Goal: Use online tool/utility: Utilize a website feature to perform a specific function

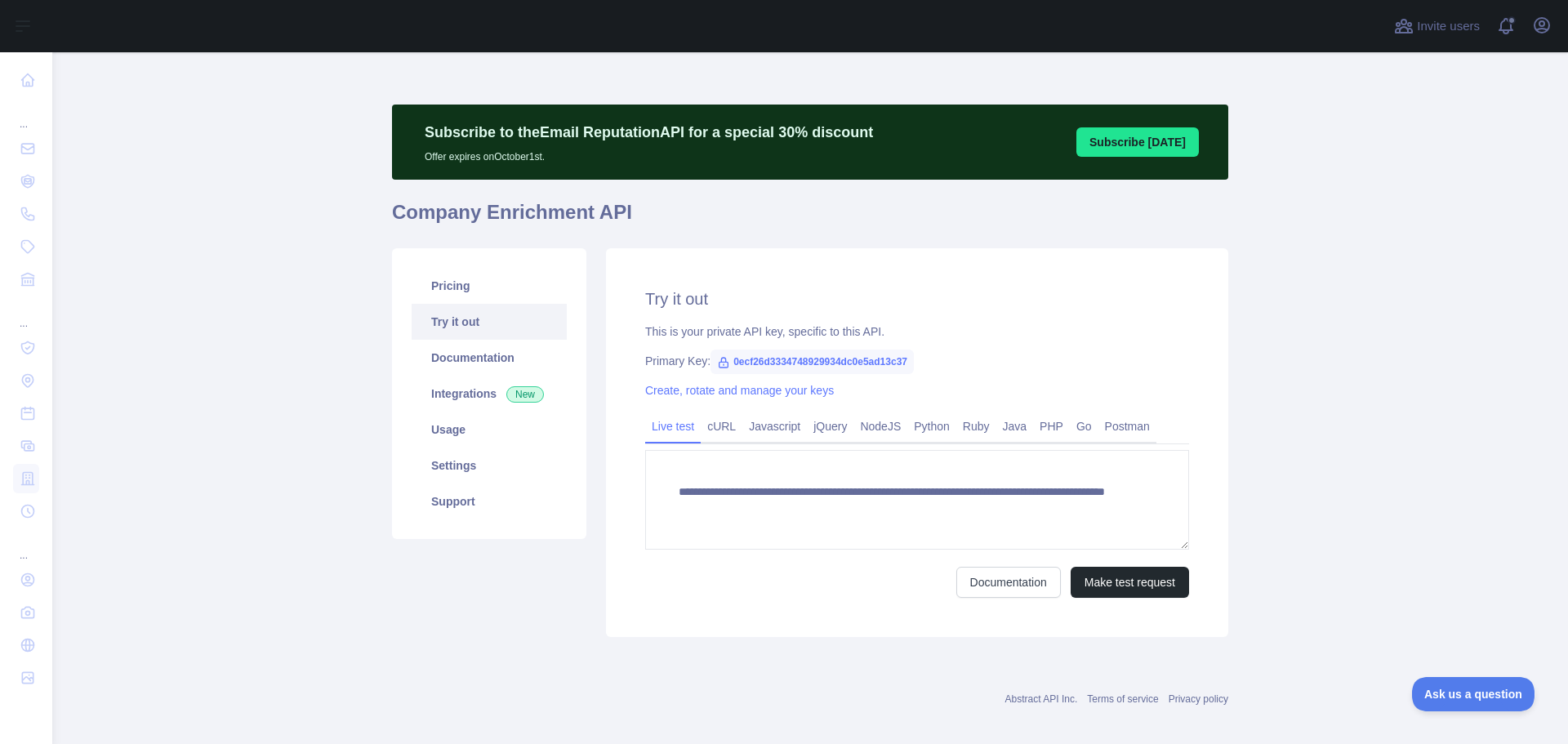
scroll to position [14, 0]
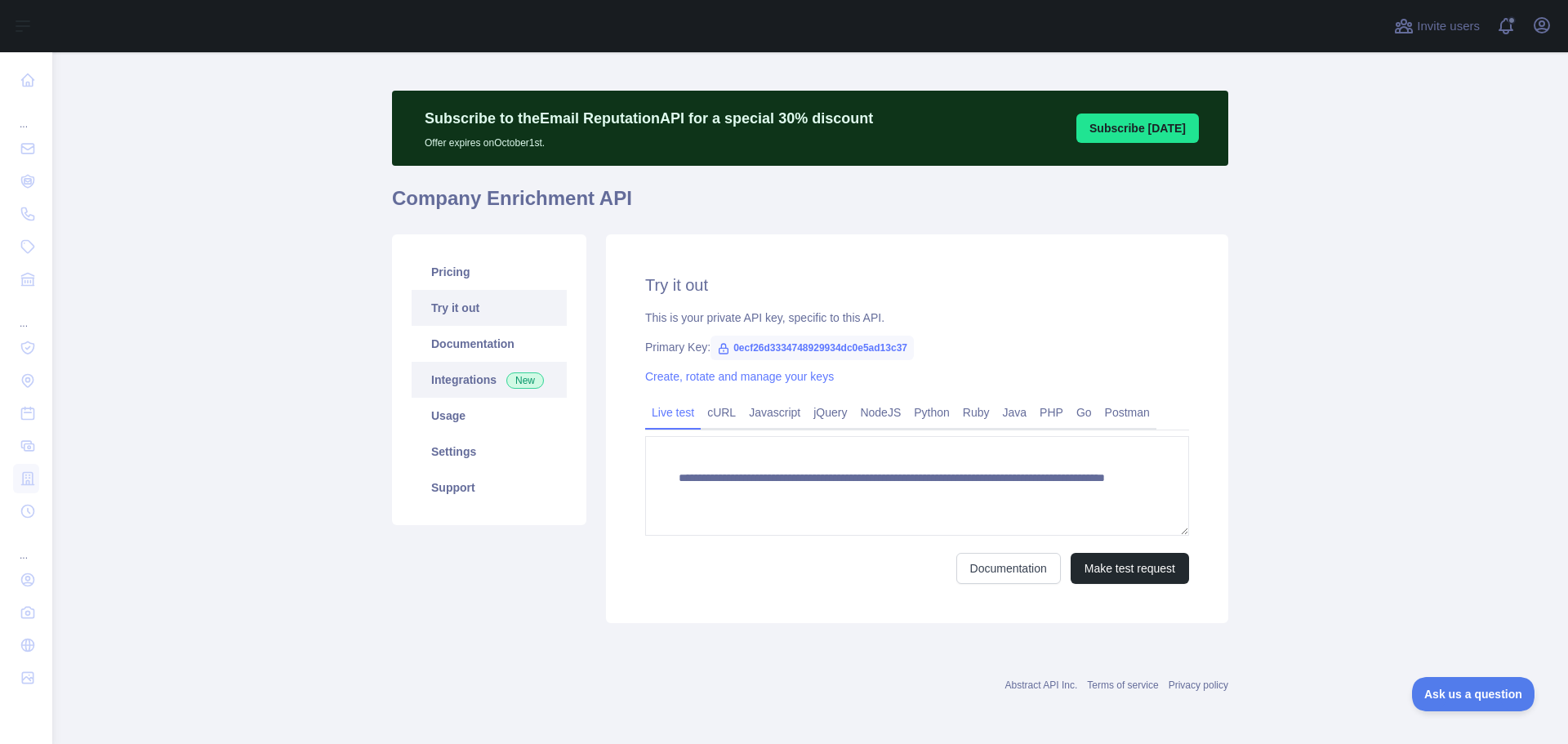
click at [457, 375] on link "Integrations New" at bounding box center [488, 379] width 155 height 36
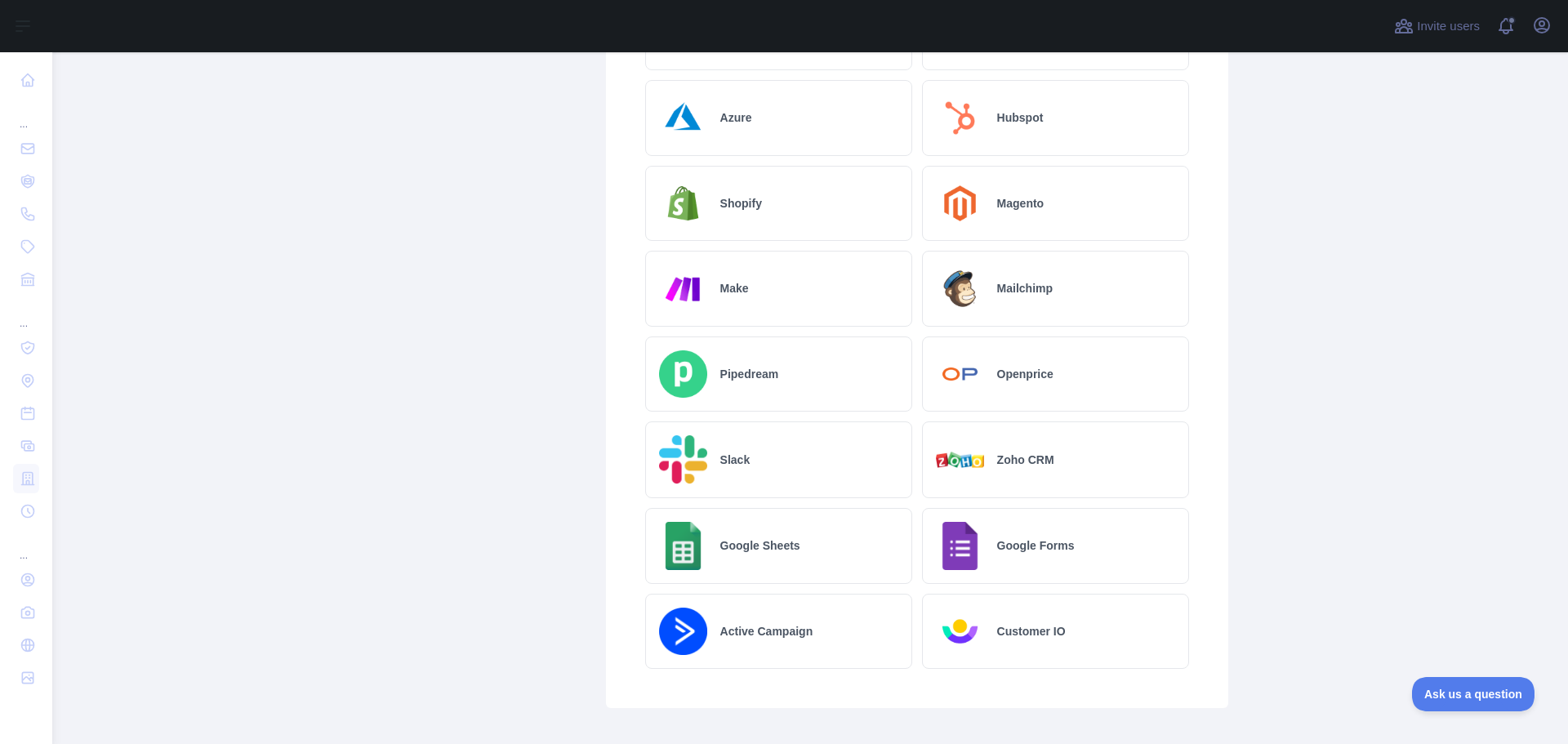
scroll to position [710, 0]
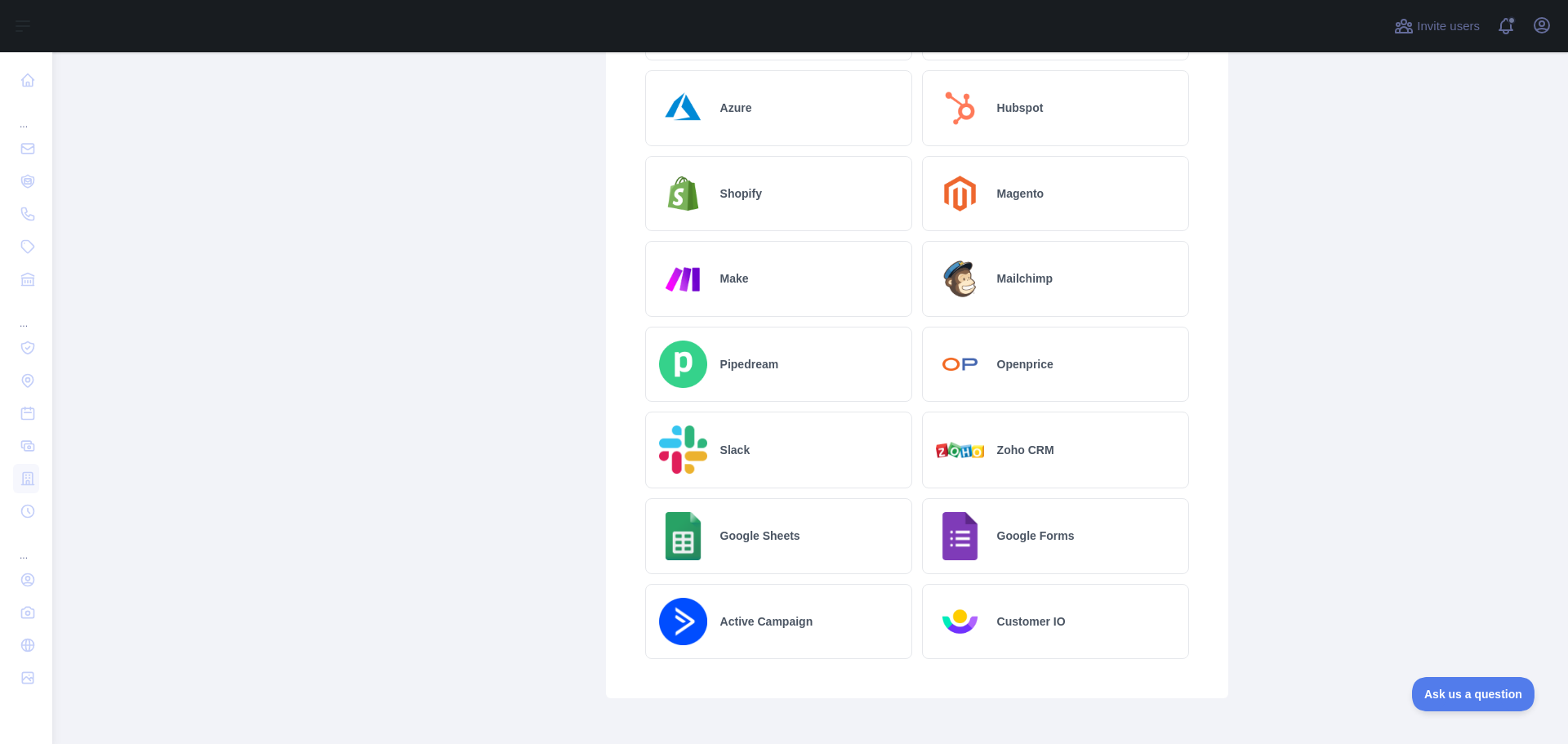
click at [812, 554] on div "Google Sheets" at bounding box center [779, 537] width 267 height 76
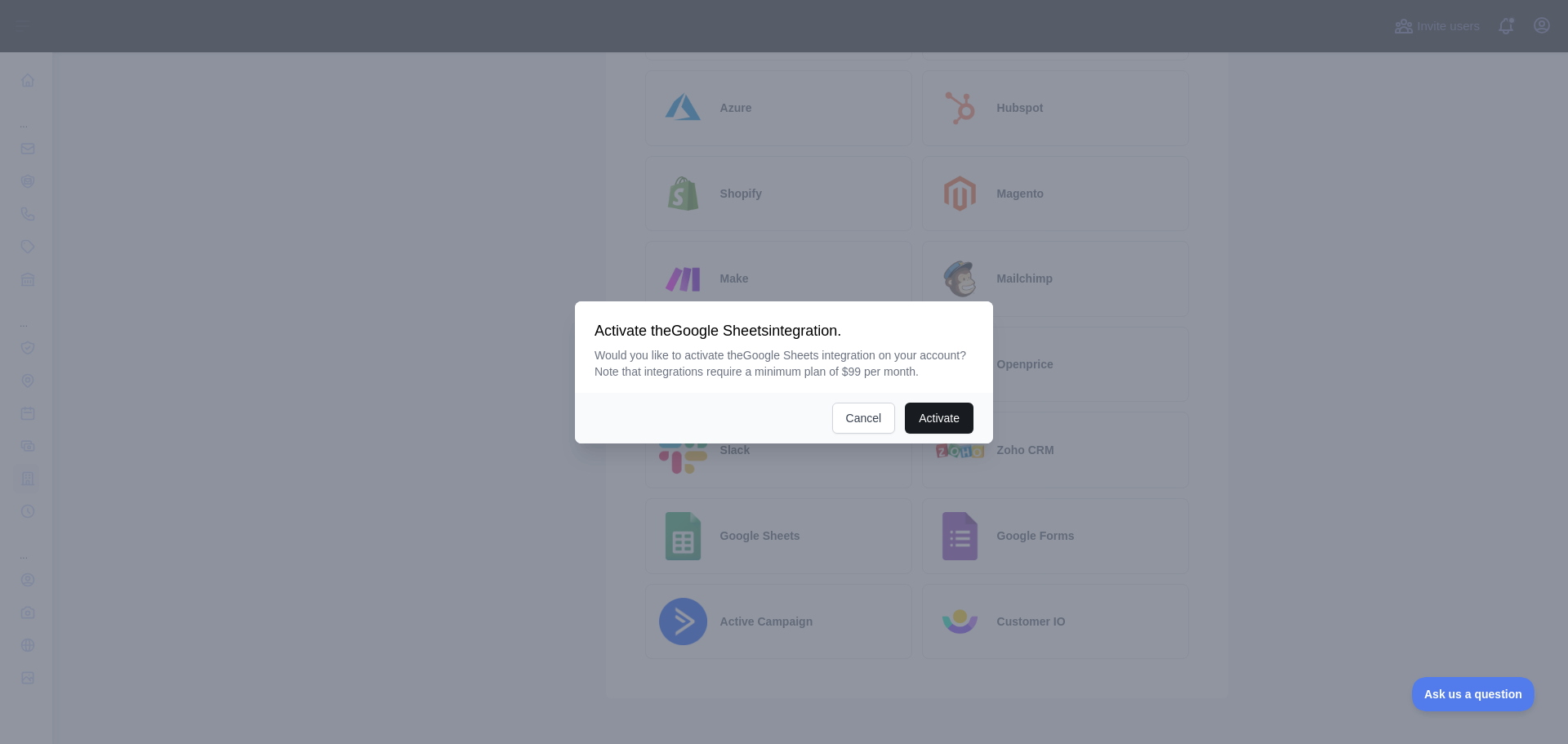
click at [934, 416] on button "Activate" at bounding box center [939, 417] width 69 height 31
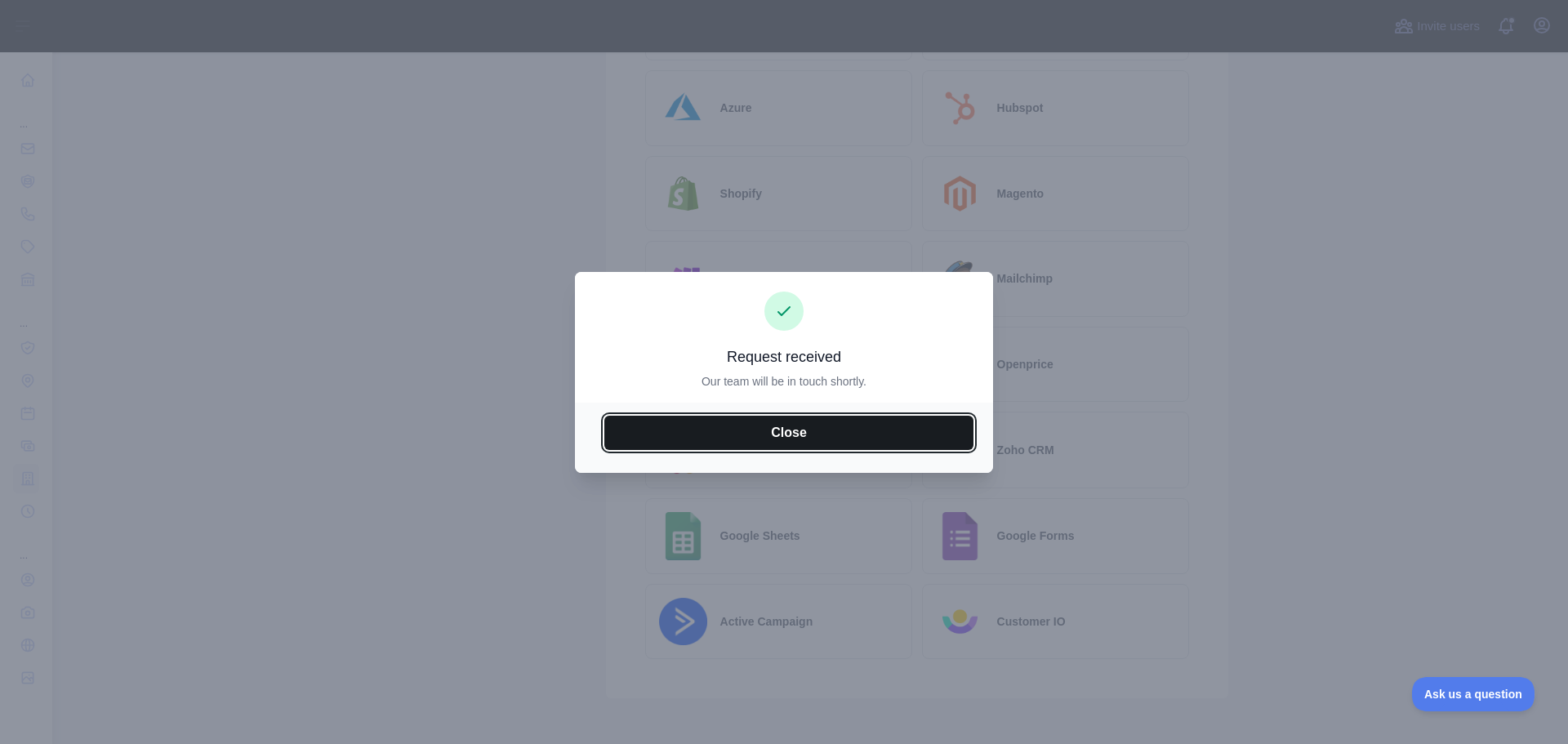
click at [793, 432] on button "Close" at bounding box center [789, 432] width 369 height 34
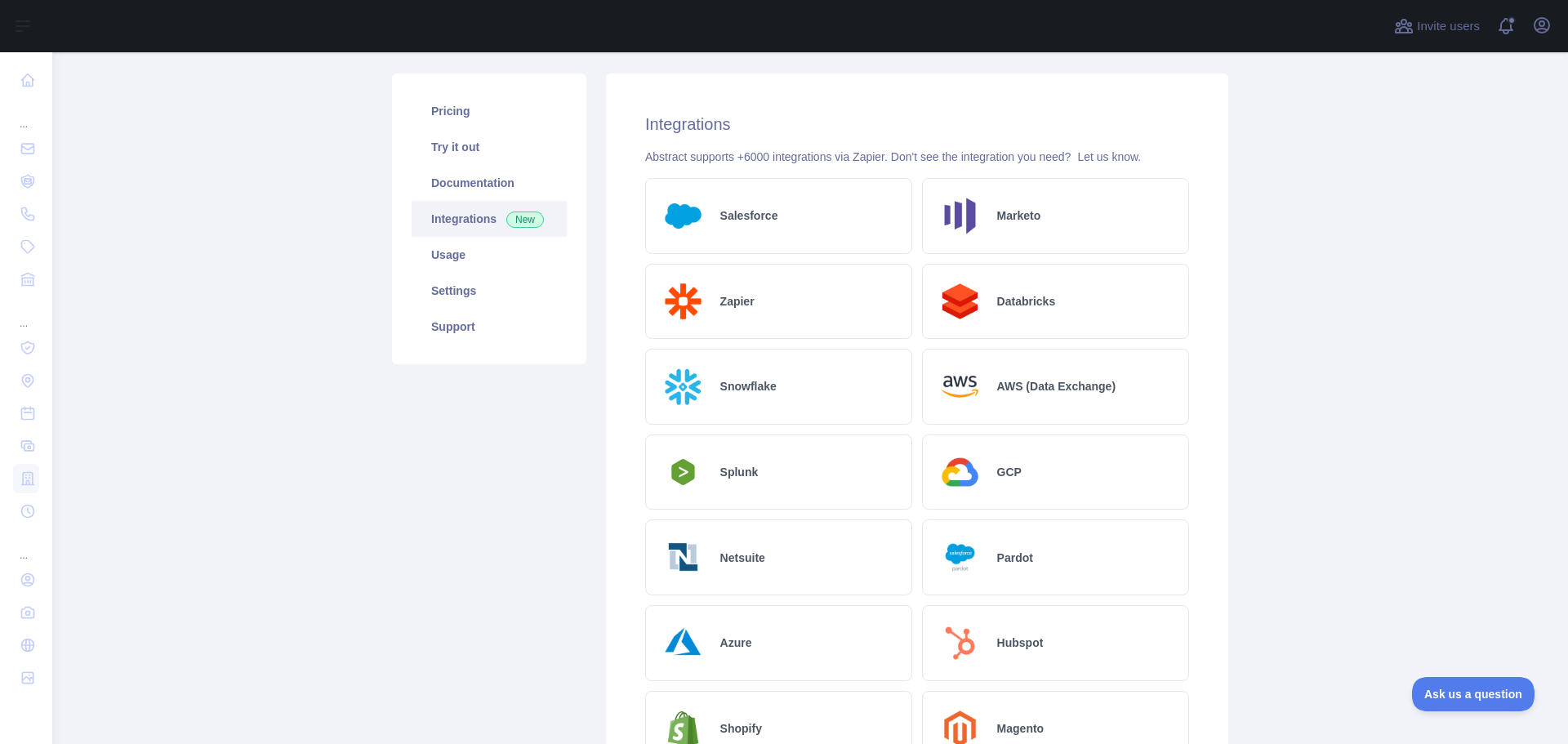
scroll to position [0, 0]
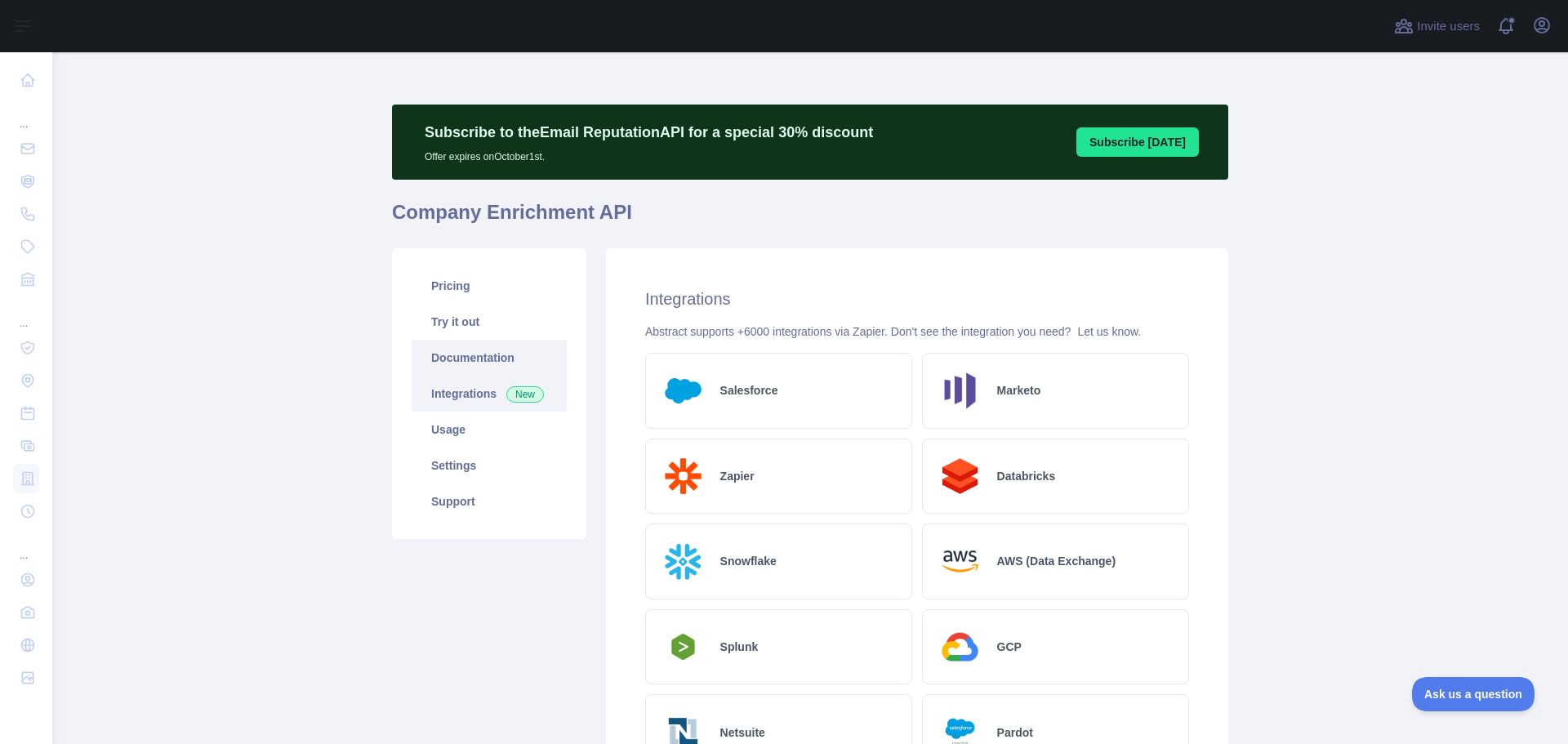
click at [466, 353] on link "Documentation" at bounding box center [488, 357] width 155 height 36
click at [449, 281] on link "Pricing" at bounding box center [488, 285] width 155 height 36
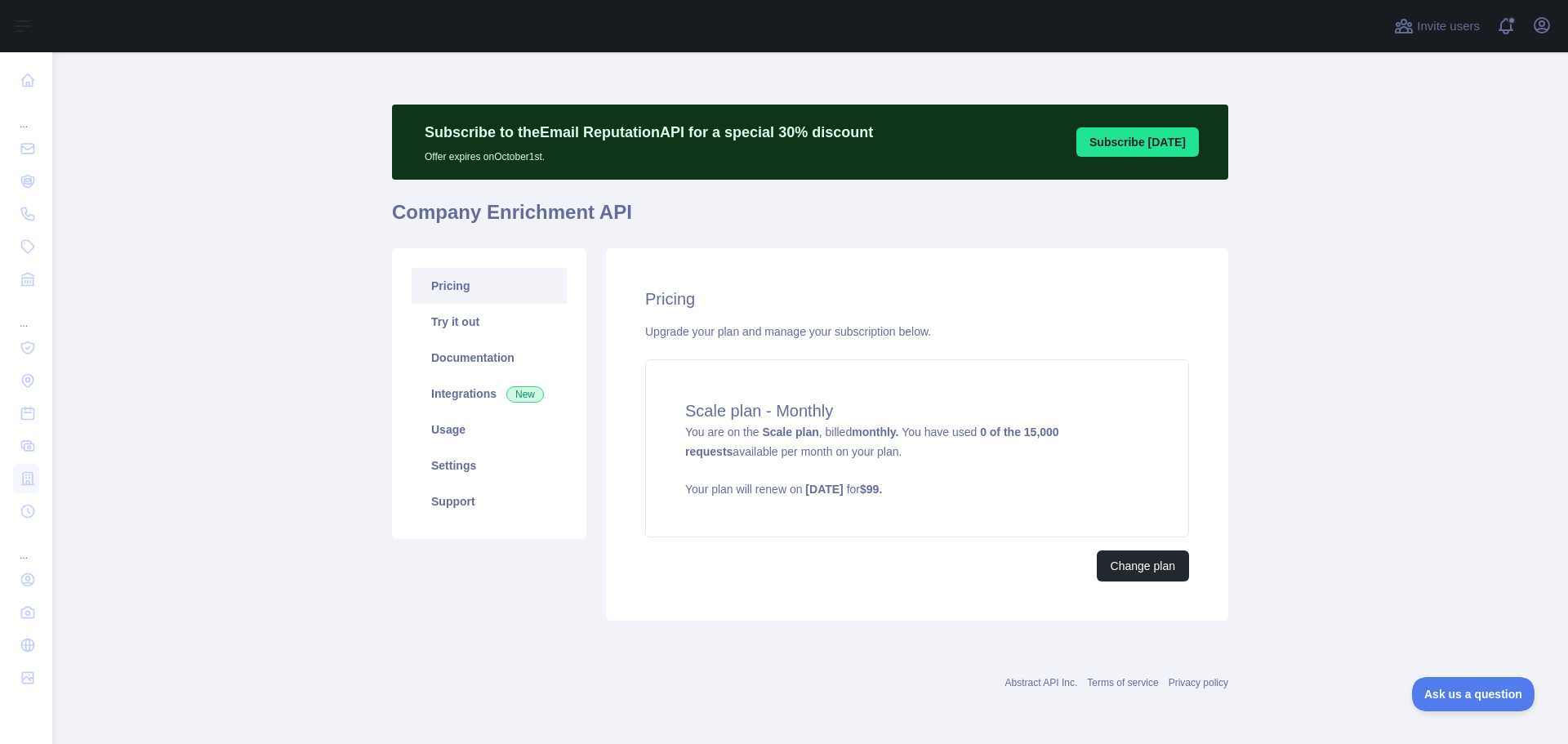
click at [1337, 338] on main "Subscribe to the Email Reputation API for a special 30 % discount Offer expires…" at bounding box center [810, 398] width 1516 height 692
click at [468, 394] on link "Integrations New" at bounding box center [488, 393] width 155 height 36
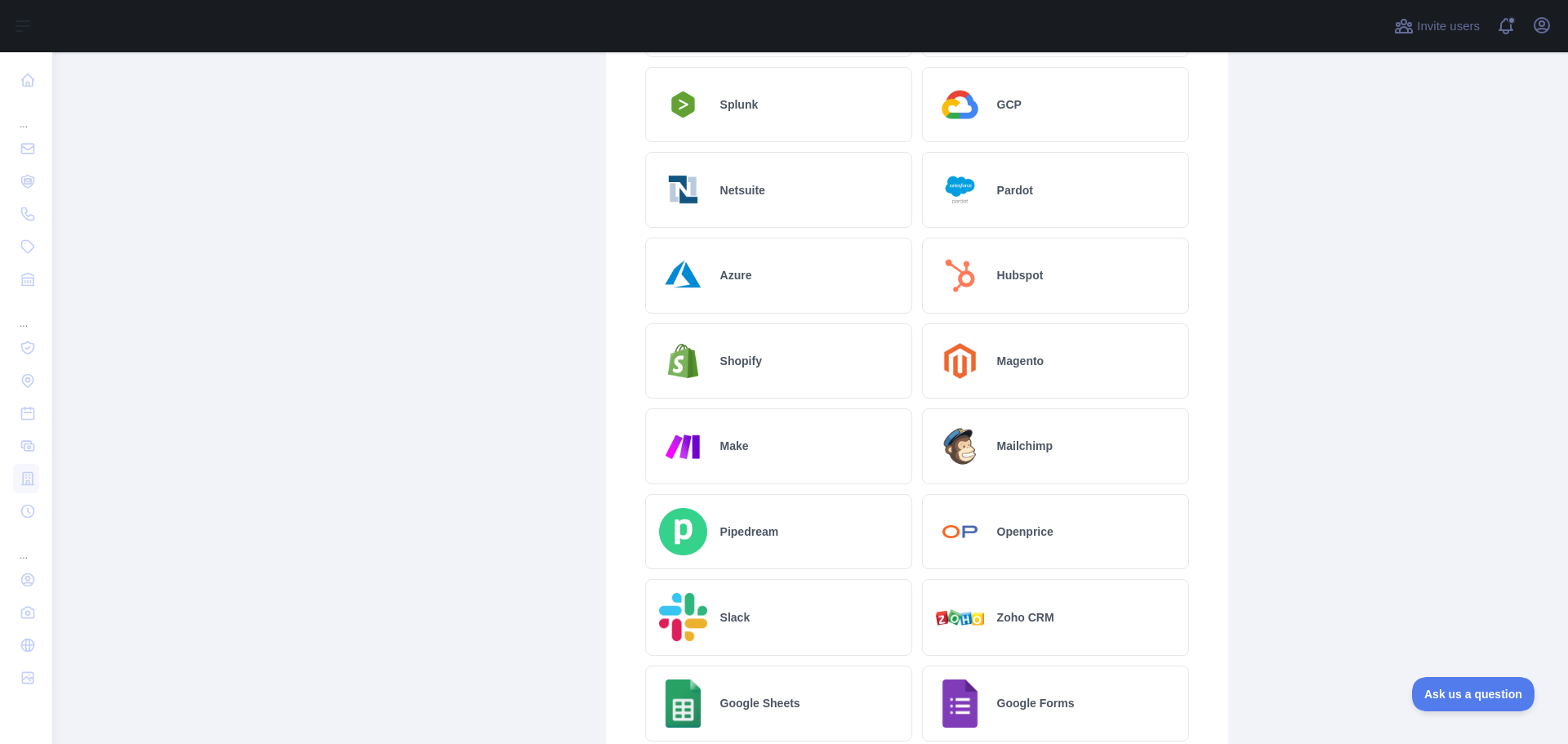
scroll to position [753, 0]
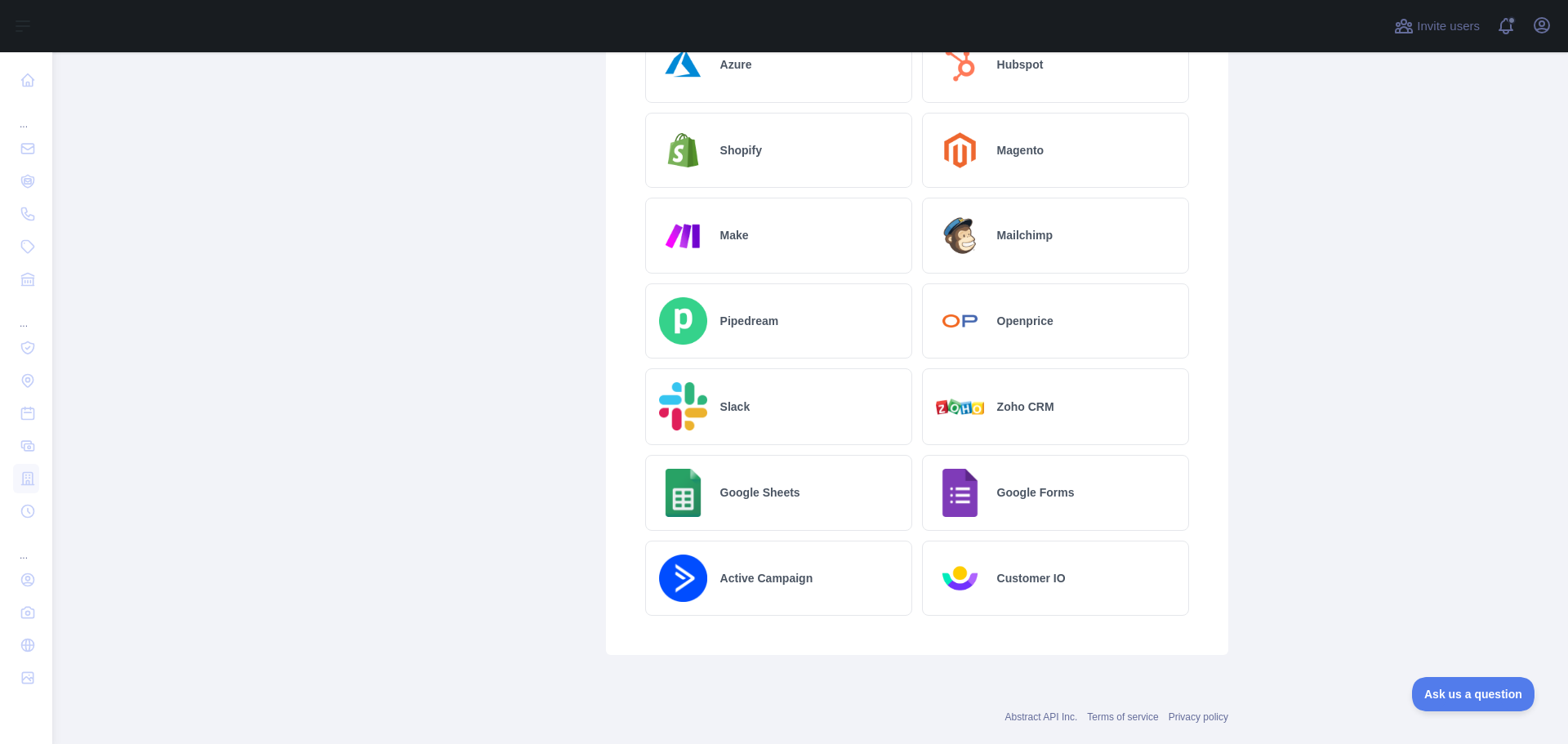
click at [760, 496] on h2 "Google Sheets" at bounding box center [760, 493] width 80 height 17
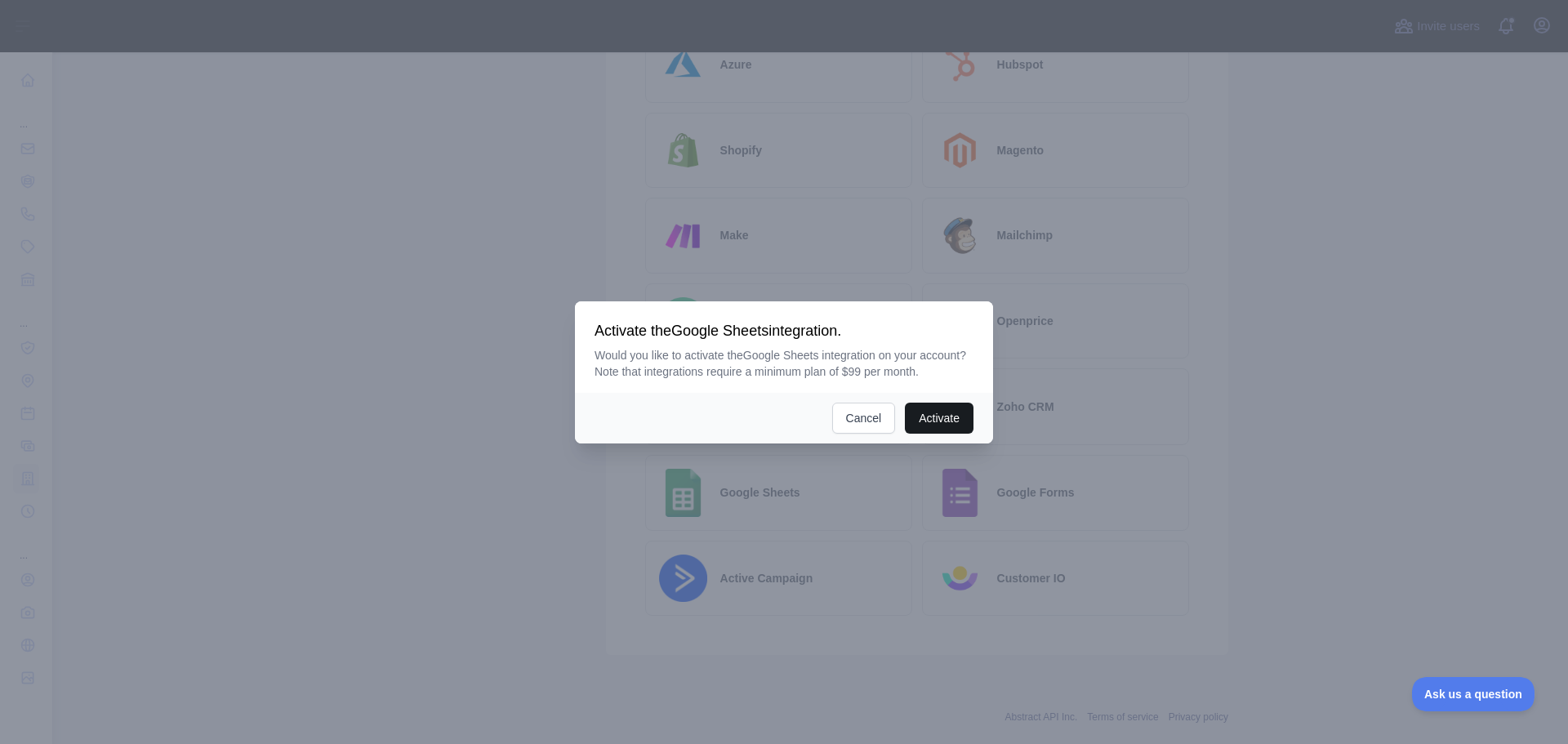
click at [939, 411] on button "Activate" at bounding box center [939, 417] width 69 height 31
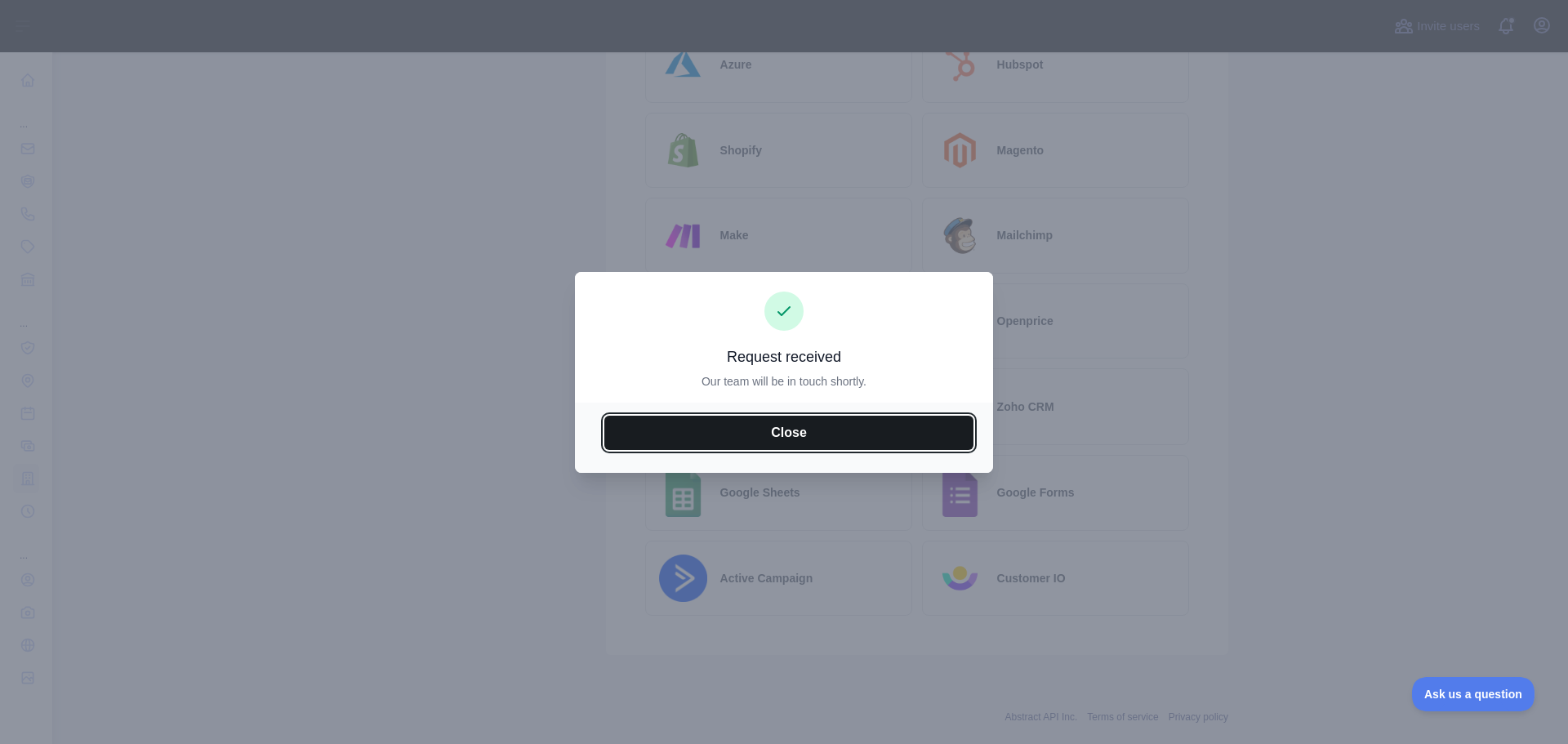
click at [837, 439] on button "Close" at bounding box center [789, 432] width 369 height 34
